Goal: Check status

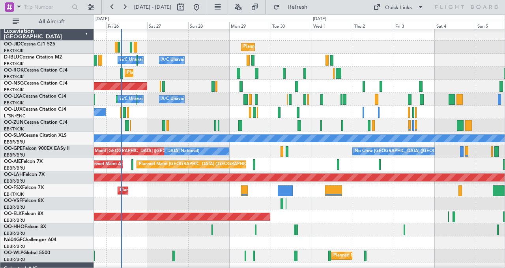
scroll to position [1, 0]
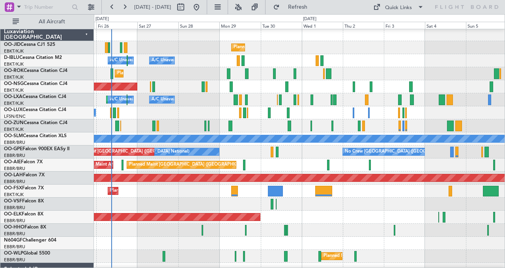
click at [188, 57] on div "A/C Unavailable [GEOGRAPHIC_DATA] ([GEOGRAPHIC_DATA] National) A/C Unavailable …" at bounding box center [299, 60] width 411 height 13
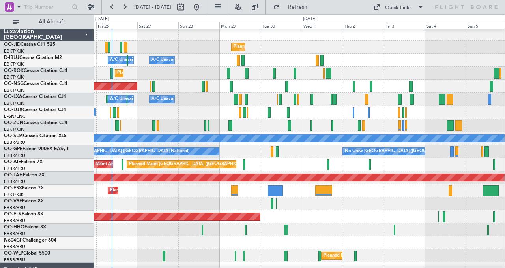
scroll to position [2, 0]
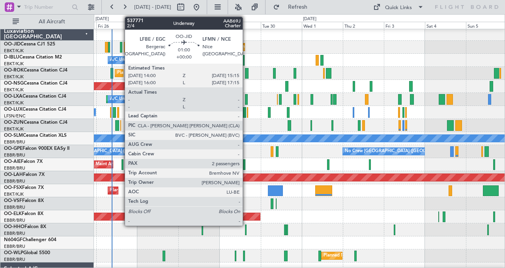
click at [121, 48] on div at bounding box center [121, 47] width 2 height 11
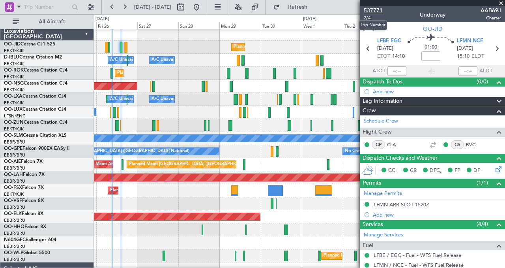
click at [372, 8] on span "537771" at bounding box center [373, 10] width 19 height 8
click at [373, 9] on span "537771" at bounding box center [373, 10] width 19 height 8
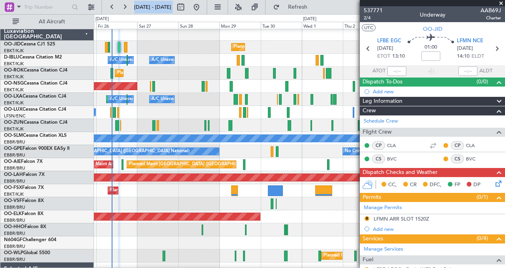
drag, startPoint x: 445, startPoint y: 4, endPoint x: 391, endPoint y: -26, distance: 61.5
click at [391, 0] on html "[DATE] - [DATE] Refresh Quick Links All Aircraft Planned Maint [GEOGRAPHIC_DATA…" at bounding box center [252, 134] width 505 height 268
click at [501, 3] on span at bounding box center [501, 3] width 8 height 7
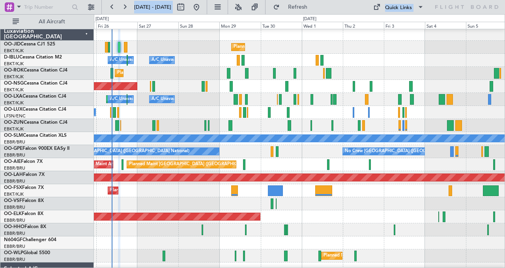
type input "0"
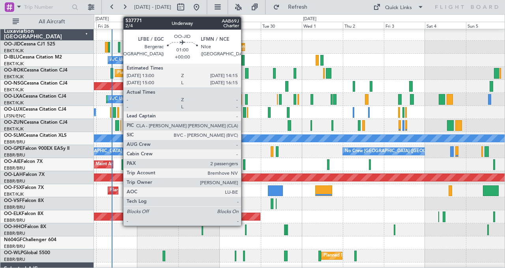
click at [119, 47] on div at bounding box center [119, 47] width 2 height 11
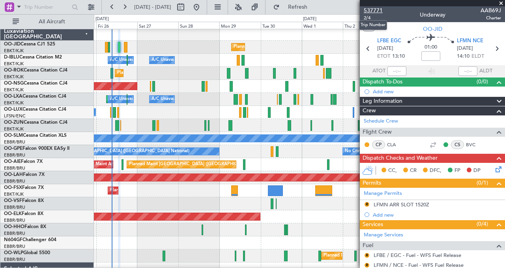
click at [371, 9] on span "537771" at bounding box center [373, 10] width 19 height 8
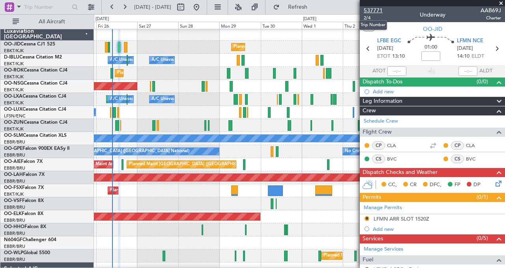
type input "-00:05"
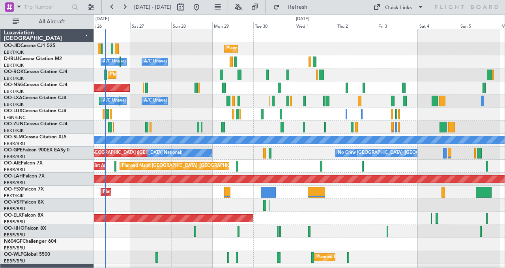
drag, startPoint x: 481, startPoint y: 44, endPoint x: 266, endPoint y: 66, distance: 215.9
click at [266, 66] on div "Planned Maint Kortrijk-Wevelgem A/C Unavailable Brussels (Brussels National) A/…" at bounding box center [299, 185] width 411 height 313
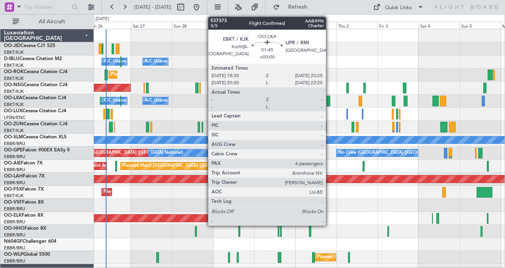
click at [330, 101] on div at bounding box center [329, 101] width 4 height 11
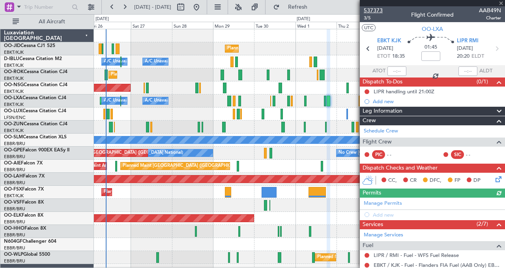
click at [373, 9] on span "537373" at bounding box center [373, 10] width 19 height 8
